Goal: Check status

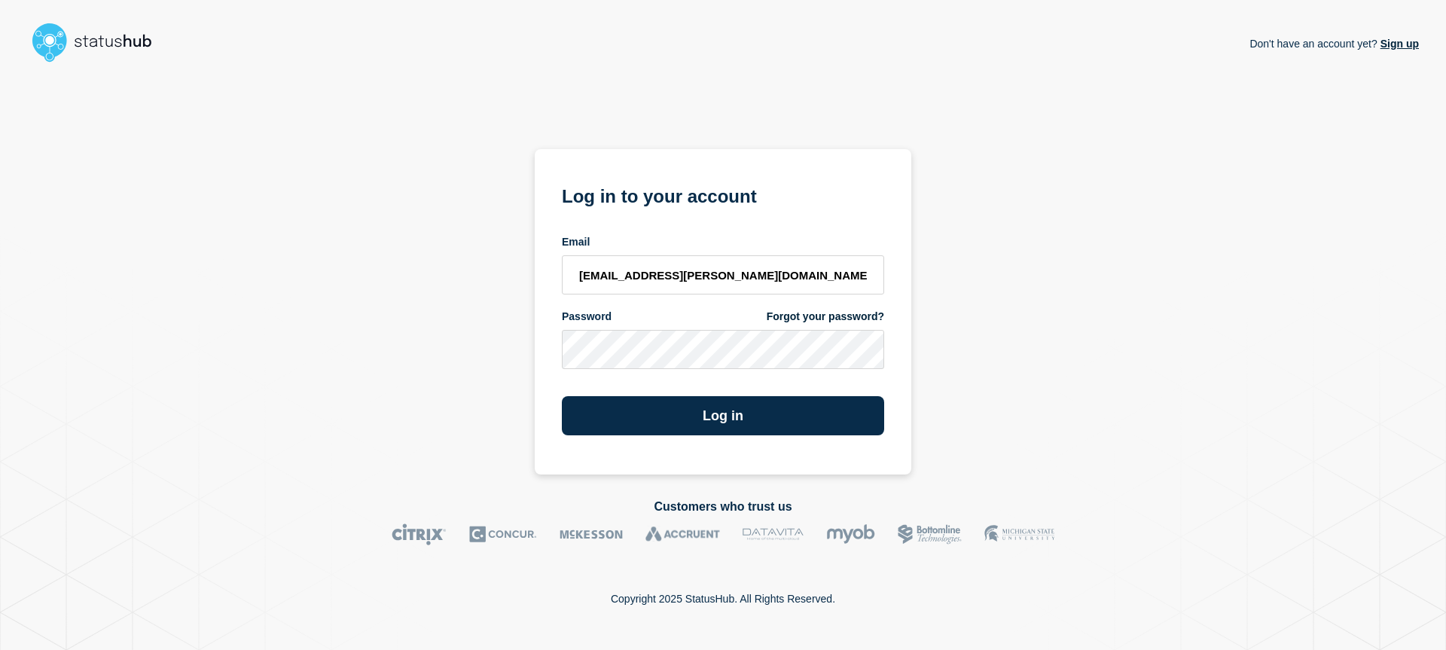
click at [562, 396] on button "Log in" at bounding box center [723, 415] width 322 height 39
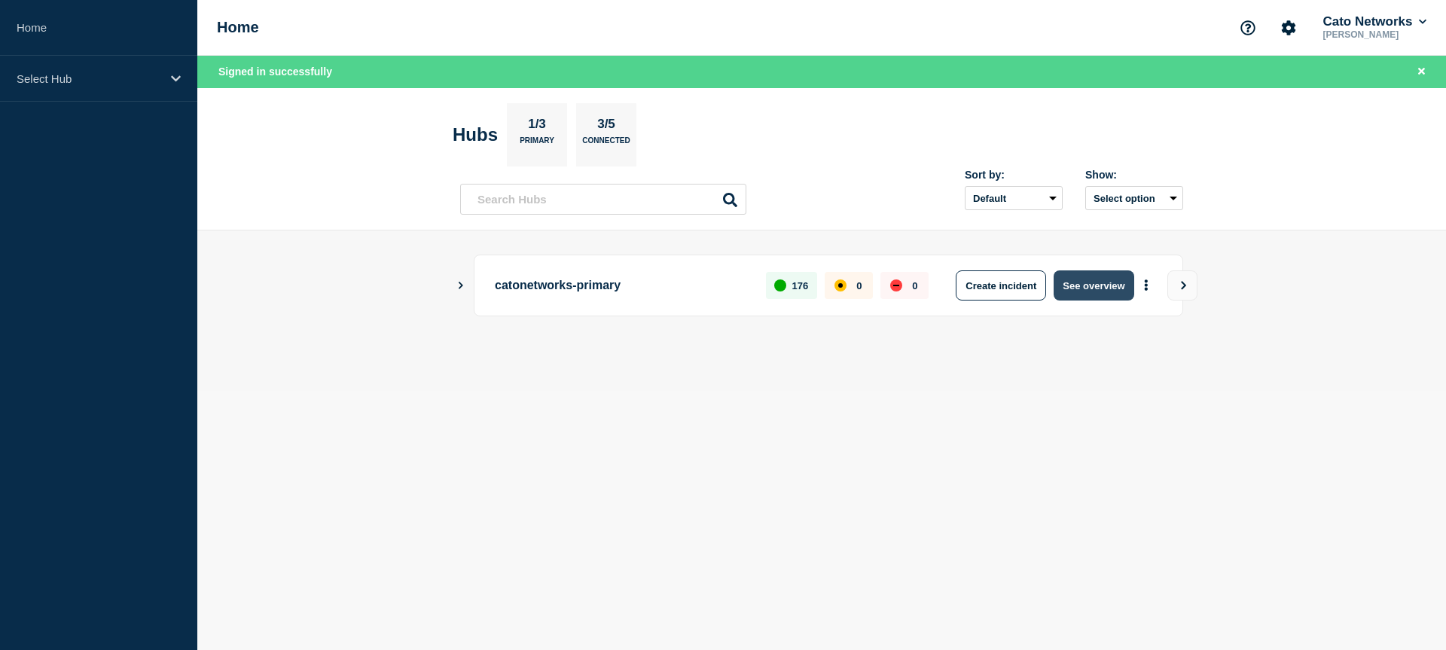
click at [1118, 286] on button "See overview" at bounding box center [1094, 285] width 80 height 30
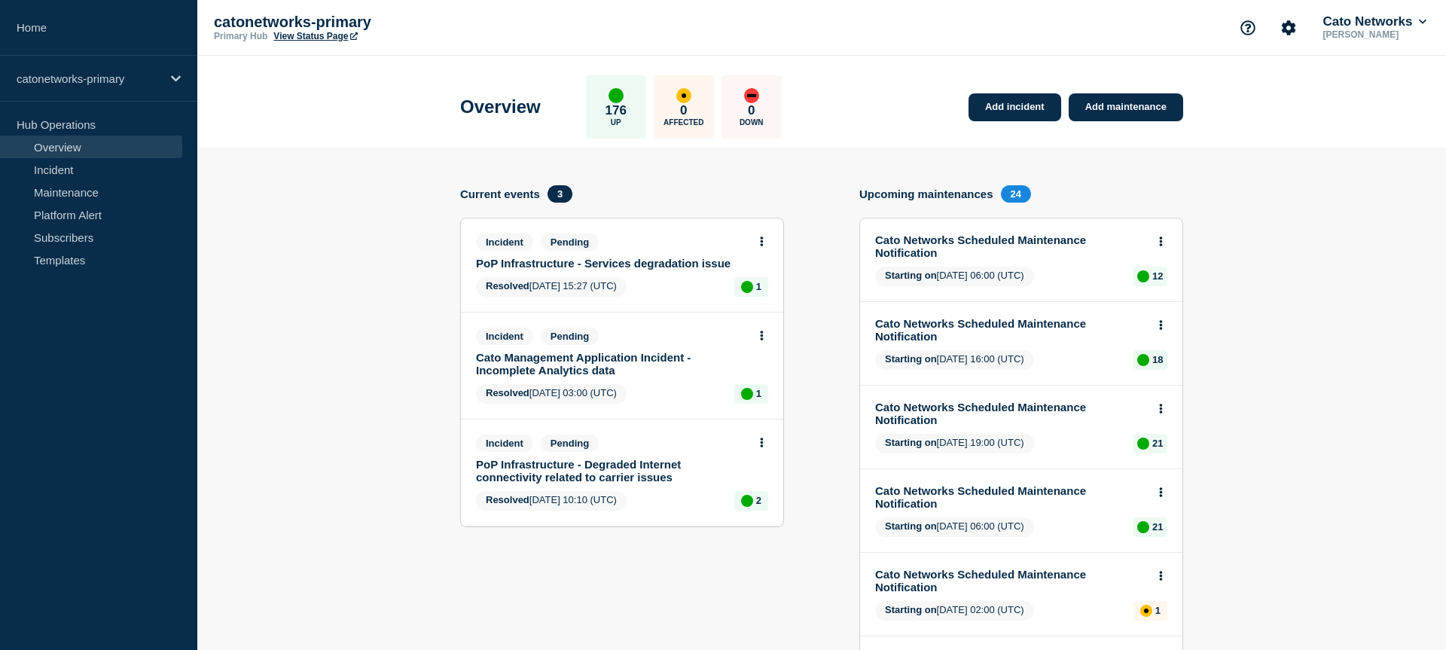
click at [682, 269] on link "PoP Infrastructure - Services degradation issue" at bounding box center [612, 263] width 272 height 13
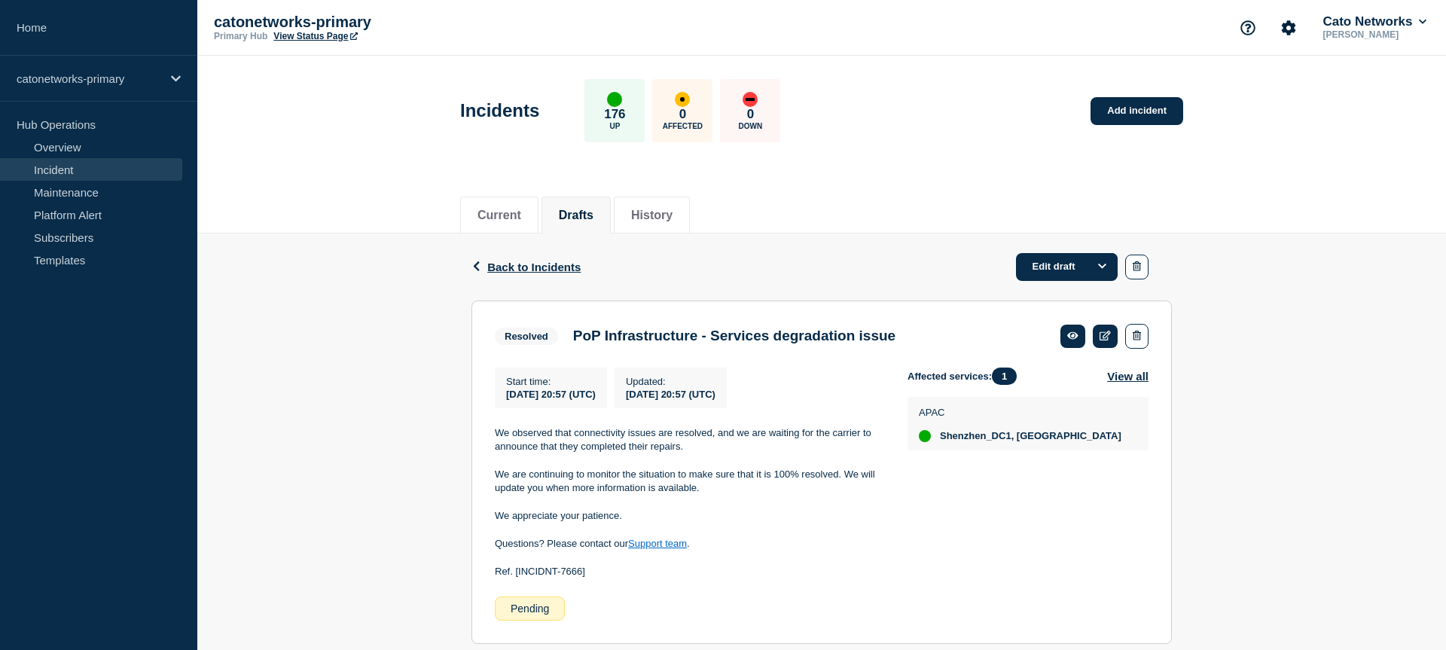
scroll to position [1, 0]
click at [313, 39] on link "View Status Page" at bounding box center [315, 35] width 84 height 11
